Goal: Entertainment & Leisure: Browse casually

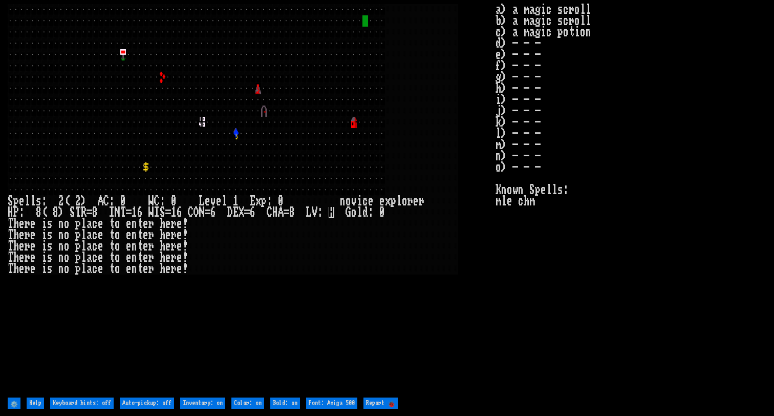
click at [575, 325] on stats "a) a magic scroll b) a magic scroll c) a magic potion d) - - - e) - - - f) - - …" at bounding box center [630, 199] width 271 height 390
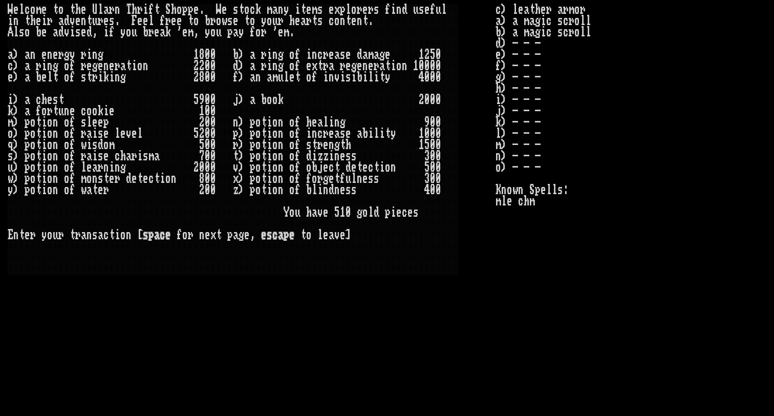
click at [483, 317] on larn "W e l c o m e t o t h e U l a r n T h r i f t S h o p p e . W e s t o c k m a n…" at bounding box center [252, 199] width 488 height 390
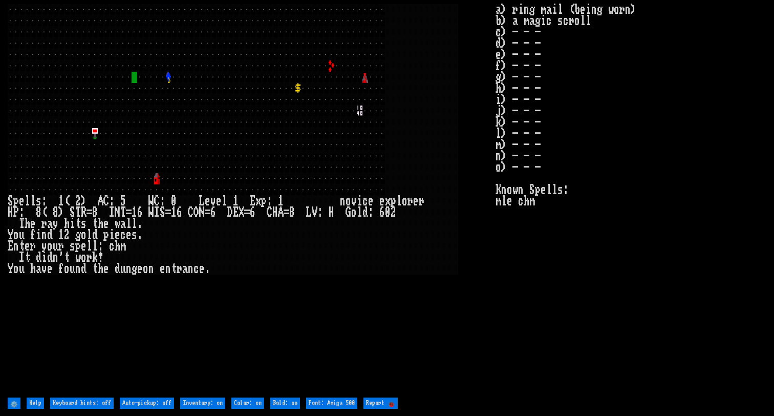
click at [451, 333] on larn at bounding box center [252, 199] width 488 height 390
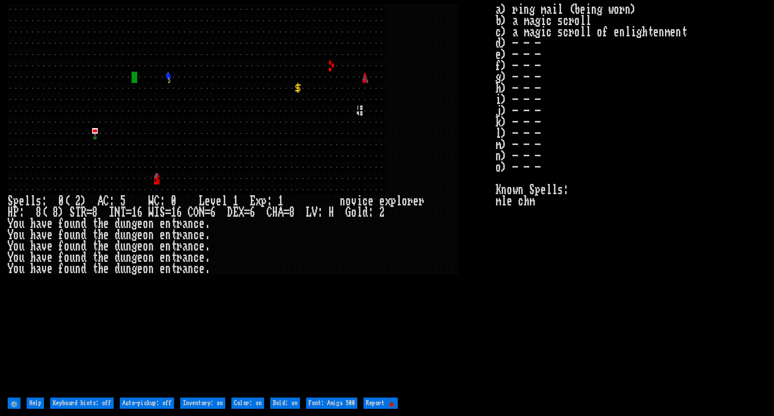
click at [441, 314] on larn at bounding box center [252, 199] width 488 height 390
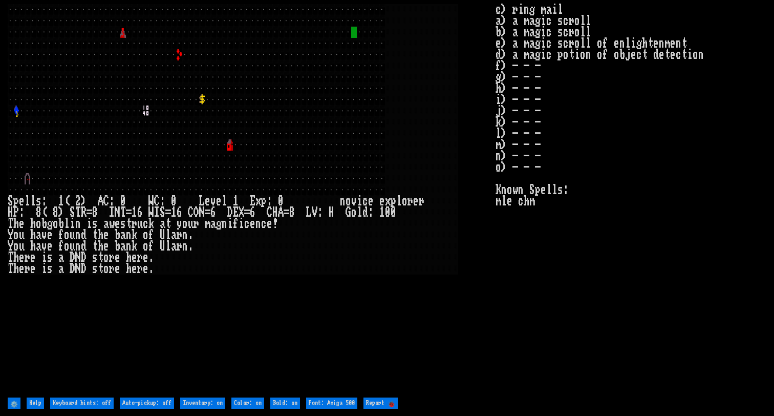
click at [348, 351] on larn at bounding box center [252, 199] width 488 height 390
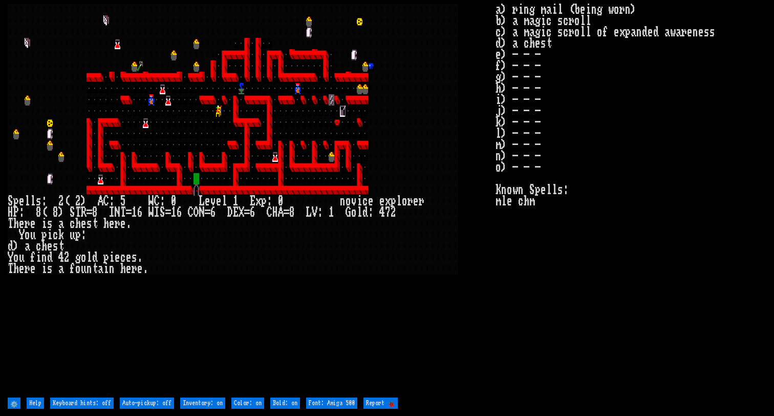
click at [452, 357] on larn at bounding box center [252, 199] width 488 height 390
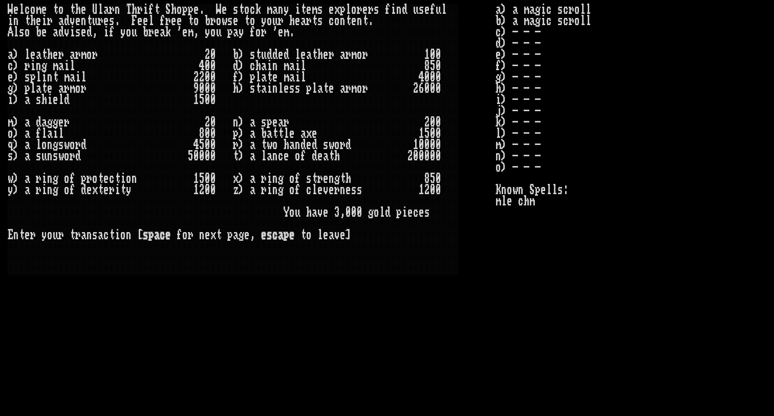
click at [218, 293] on larn "W e l c o m e t o t h e U l a r n T h r i f t S h o p p e . W e s t o c k m a n…" at bounding box center [252, 199] width 488 height 390
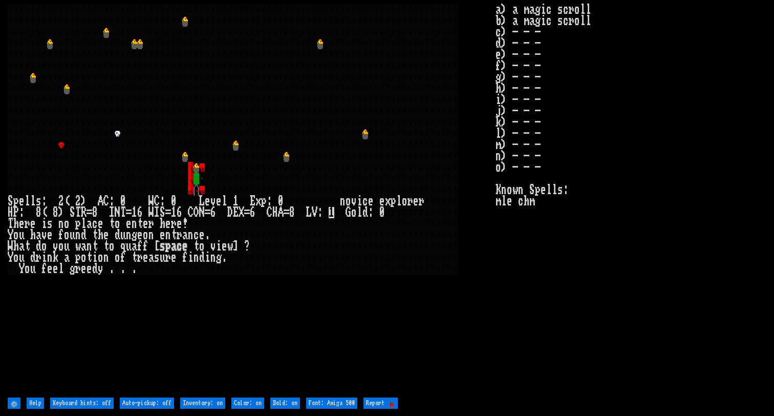
click at [367, 306] on larn at bounding box center [252, 199] width 488 height 390
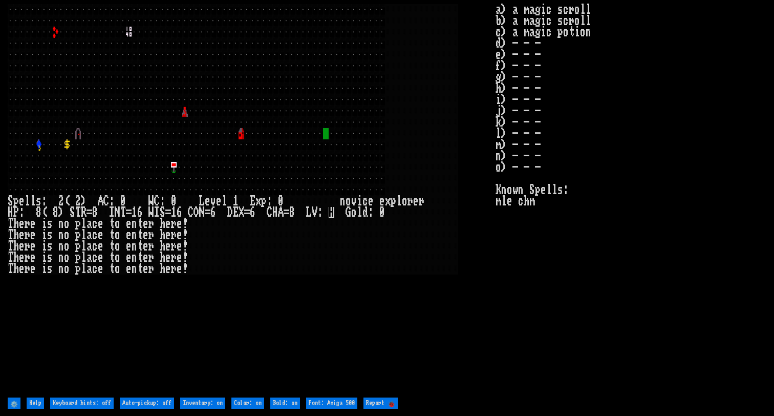
click at [429, 320] on larn at bounding box center [252, 199] width 488 height 390
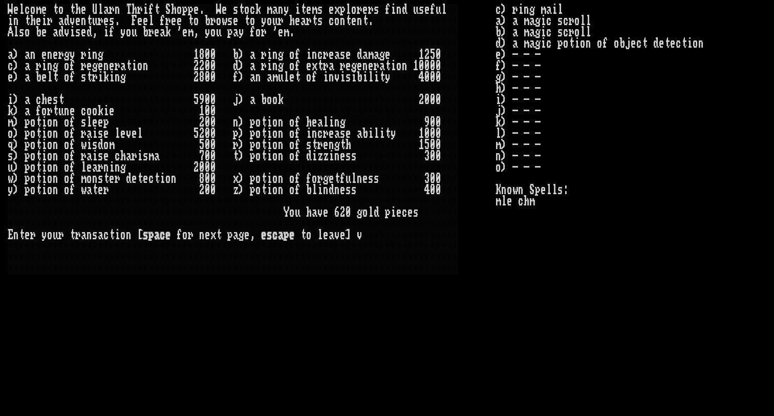
click at [381, 286] on larn "W e l c o m e t o t h e U l a r n T h r i f t S h o p p e . W e s t o c k m a n…" at bounding box center [252, 199] width 488 height 390
